Goal: Register for event/course

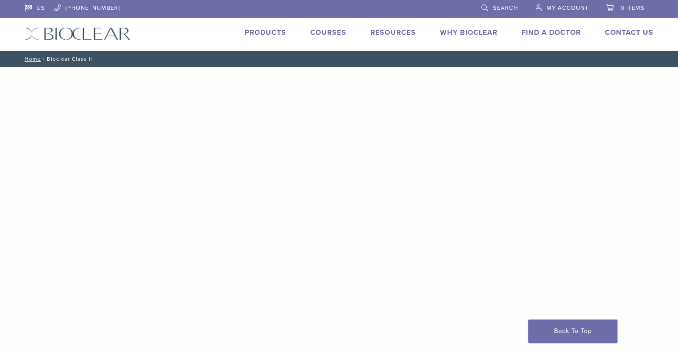
click at [325, 33] on link "Courses" at bounding box center [328, 32] width 36 height 9
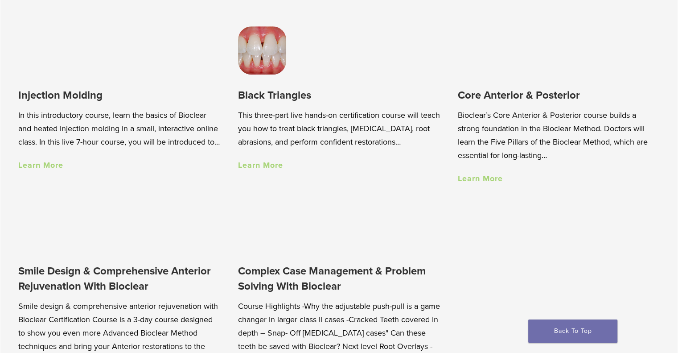
scroll to position [659, 0]
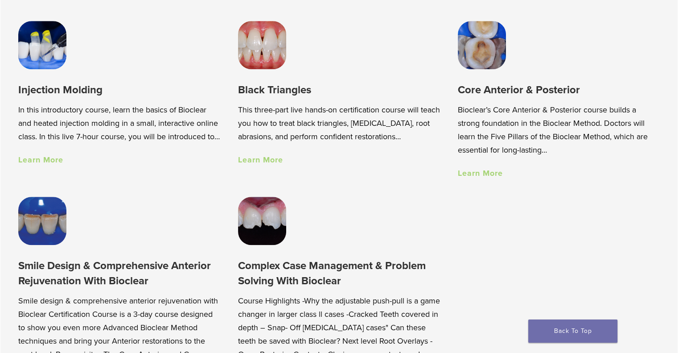
click at [485, 174] on link "Learn More" at bounding box center [480, 173] width 45 height 10
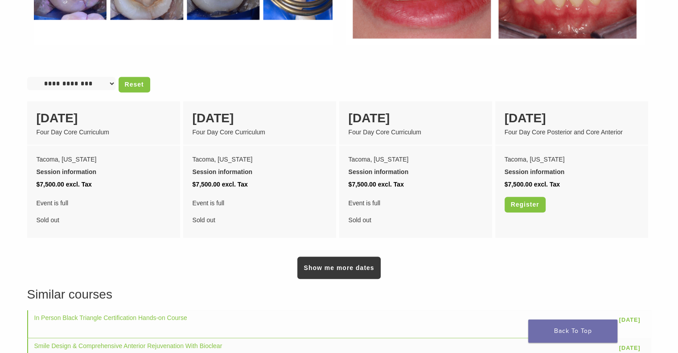
scroll to position [699, 0]
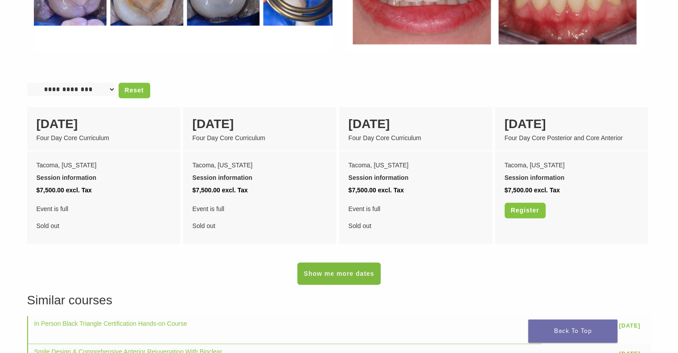
click at [346, 268] on link "Show me more dates" at bounding box center [338, 273] width 83 height 22
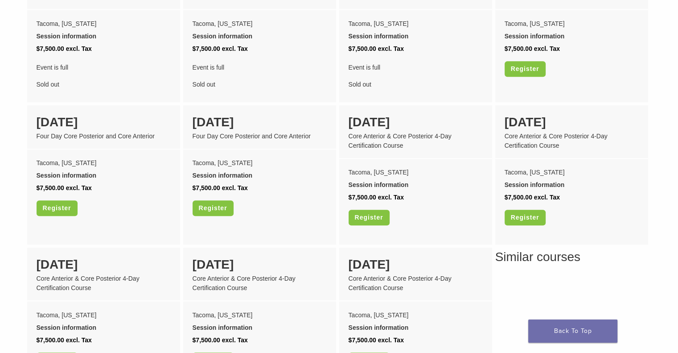
scroll to position [842, 0]
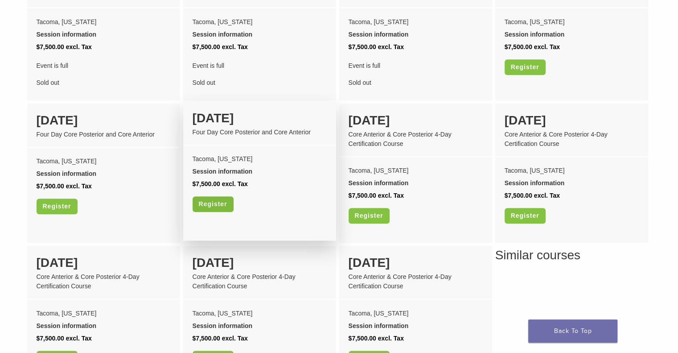
click at [217, 196] on link "Register" at bounding box center [213, 204] width 41 height 16
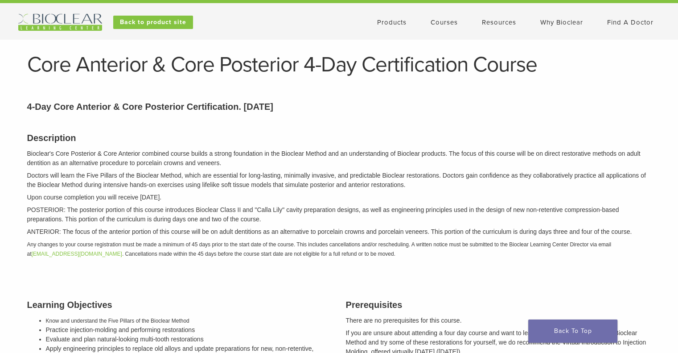
scroll to position [0, 0]
